Goal: Information Seeking & Learning: Learn about a topic

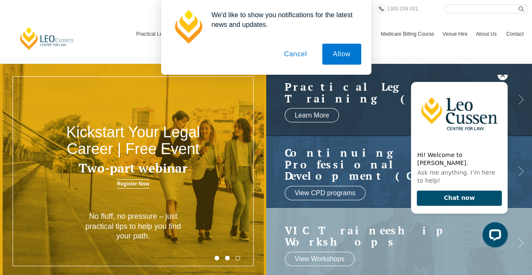
click at [503, 80] on icon "Hide greeting" at bounding box center [502, 75] width 10 height 10
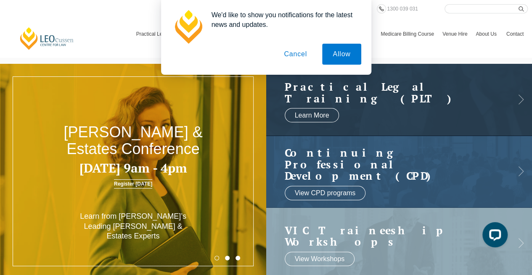
click at [287, 51] on button "Cancel" at bounding box center [295, 54] width 44 height 21
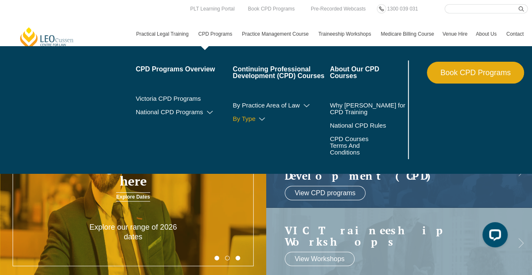
click at [264, 118] on icon at bounding box center [262, 119] width 8 height 6
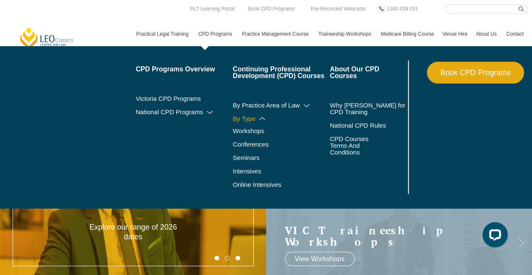
click at [263, 118] on icon at bounding box center [262, 119] width 8 height 6
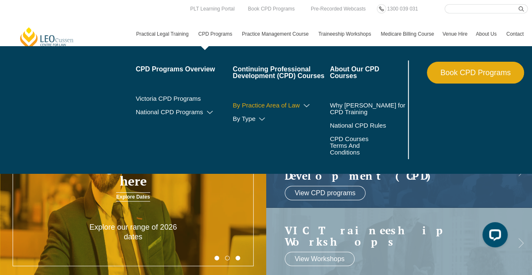
click at [304, 107] on icon at bounding box center [306, 106] width 8 height 6
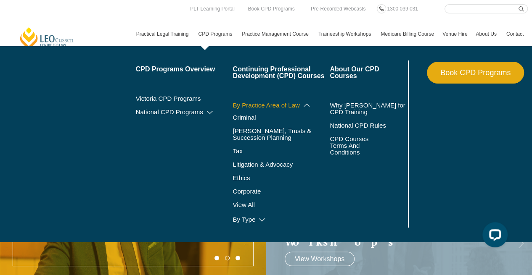
click at [304, 107] on icon at bounding box center [306, 105] width 8 height 6
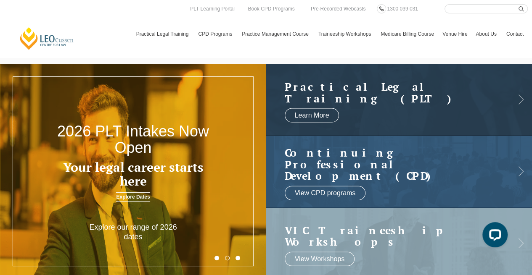
click at [457, 8] on input "Search here" at bounding box center [485, 8] width 83 height 9
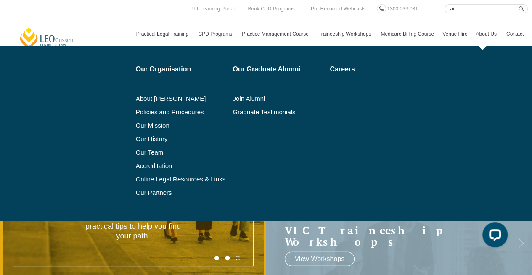
type input "ai"
click at [518, 4] on button "submit" at bounding box center [522, 8] width 9 height 9
drag, startPoint x: 420, startPoint y: 134, endPoint x: 264, endPoint y: 116, distance: 157.5
click at [264, 116] on ul "Our Organisation About Leo Cussen Policies and Procedures Our Mission Our Histo…" at bounding box center [330, 134] width 388 height 146
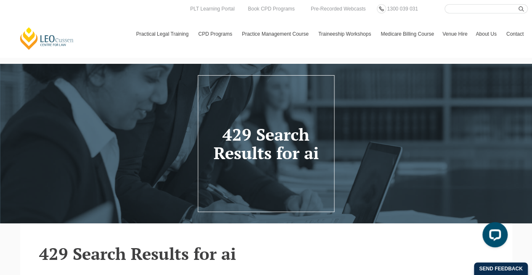
click at [451, 10] on input "Search here" at bounding box center [485, 8] width 83 height 9
type input "a"
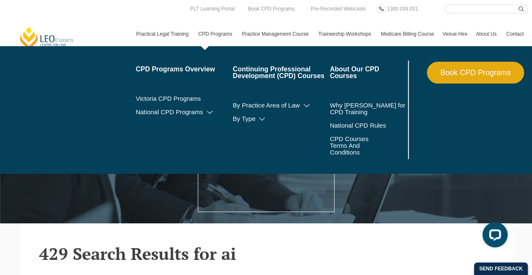
click at [217, 31] on link "CPD Programs" at bounding box center [216, 34] width 44 height 24
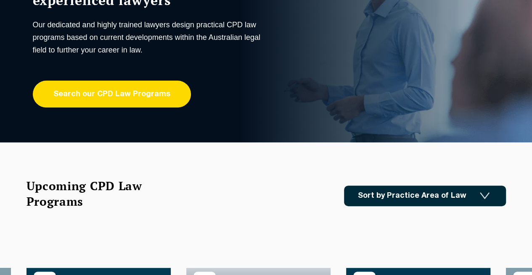
drag, startPoint x: 0, startPoint y: 0, endPoint x: 97, endPoint y: 88, distance: 131.0
click at [97, 88] on link "Search our CPD Law Programs" at bounding box center [112, 94] width 158 height 27
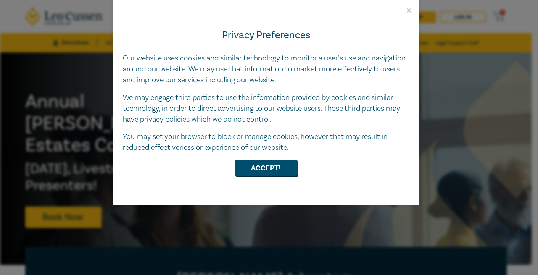
click at [408, 5] on div at bounding box center [266, 7] width 307 height 14
click at [401, 11] on div at bounding box center [266, 7] width 307 height 14
click at [405, 10] on button "Close" at bounding box center [409, 11] width 8 height 8
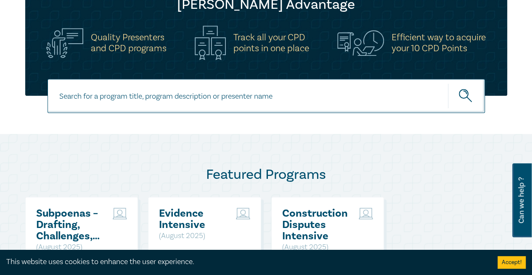
scroll to position [275, 0]
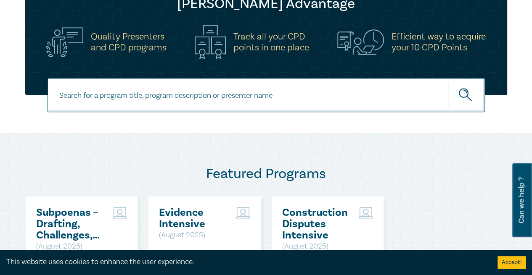
click at [118, 97] on input at bounding box center [266, 95] width 437 height 34
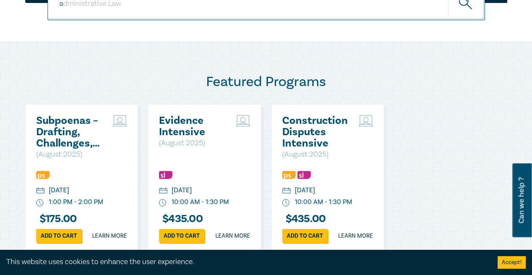
scroll to position [366, 0]
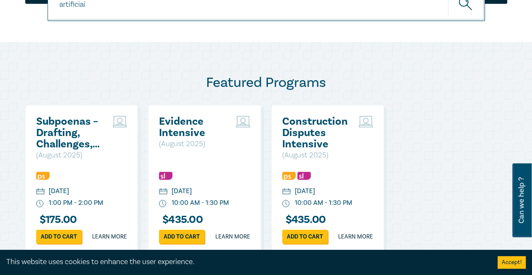
type input "artificiail"
type input "artificial intelligence CPD"
click at [448, 0] on button "submit" at bounding box center [466, 4] width 37 height 26
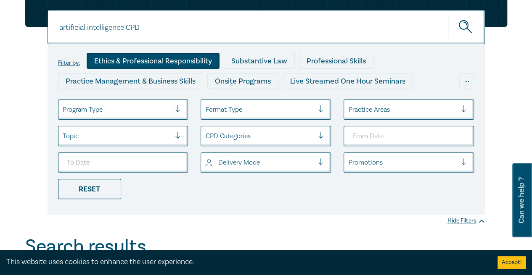
scroll to position [64, 0]
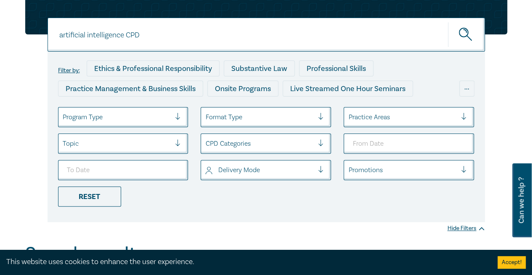
click at [148, 33] on input "artificial intelligence CPD" at bounding box center [266, 35] width 437 height 34
type input "artificial intelligence"
click at [448, 22] on button "submit" at bounding box center [466, 35] width 37 height 26
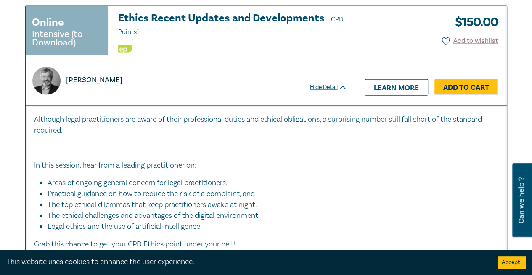
scroll to position [938, 0]
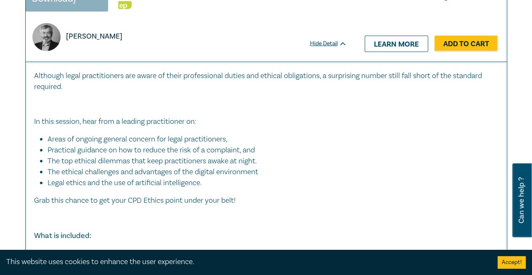
scroll to position [982, 0]
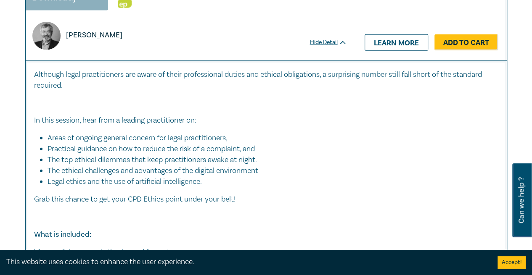
click at [510, 259] on button "Accept!" at bounding box center [511, 262] width 28 height 13
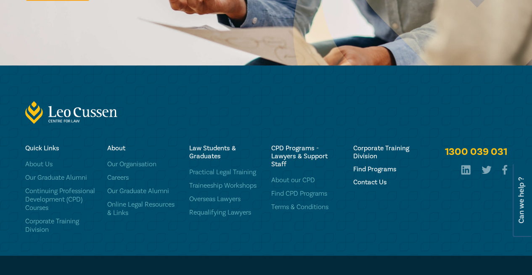
scroll to position [1610, 0]
